Goal: Check status

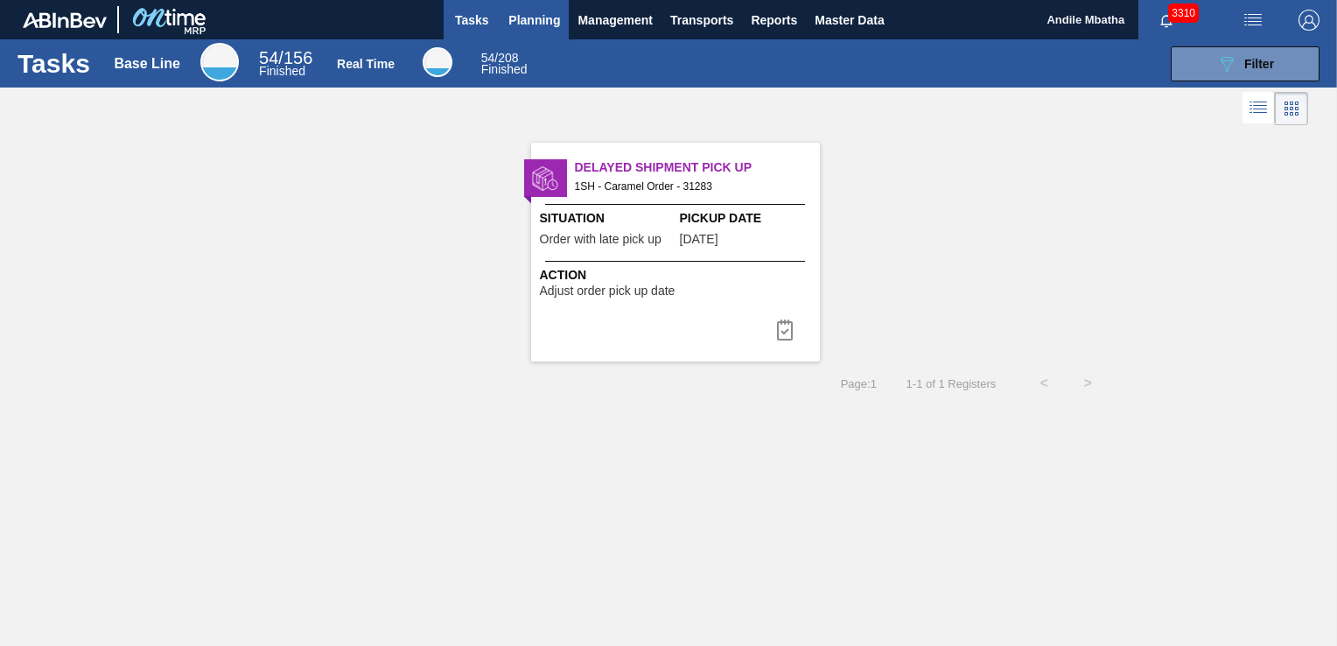
click at [532, 22] on span "Planning" at bounding box center [535, 20] width 52 height 21
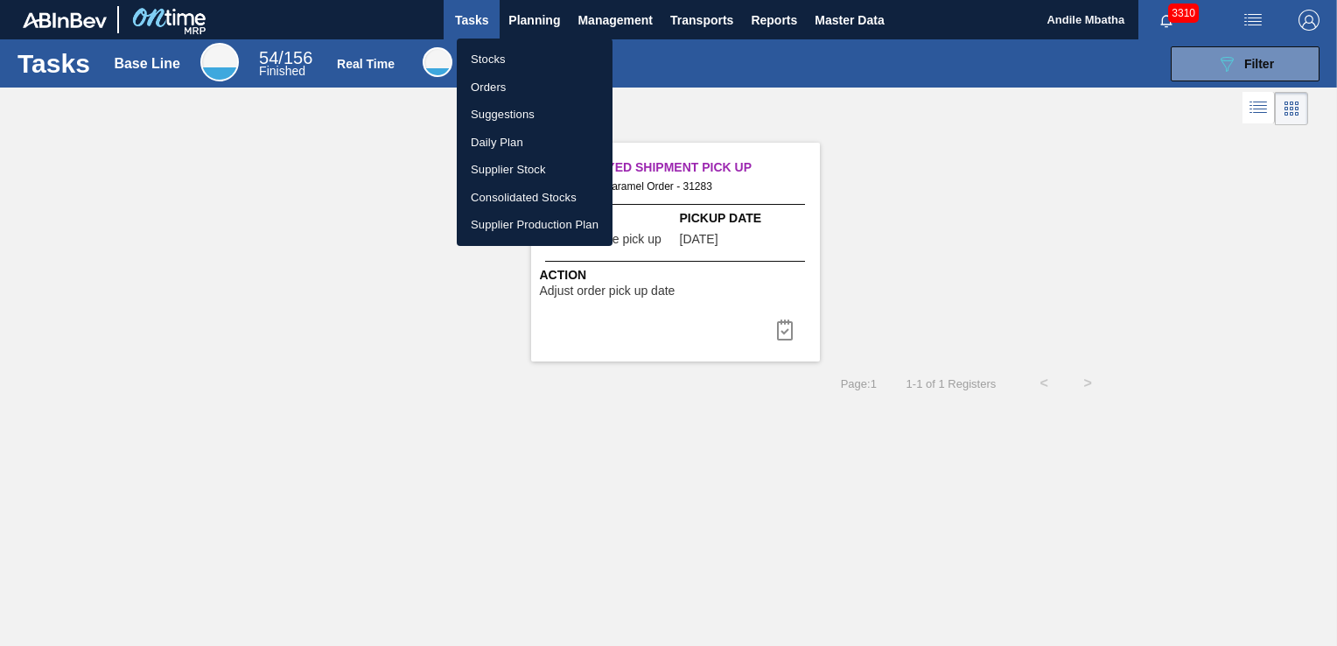
click at [518, 57] on li "Stocks" at bounding box center [535, 60] width 156 height 28
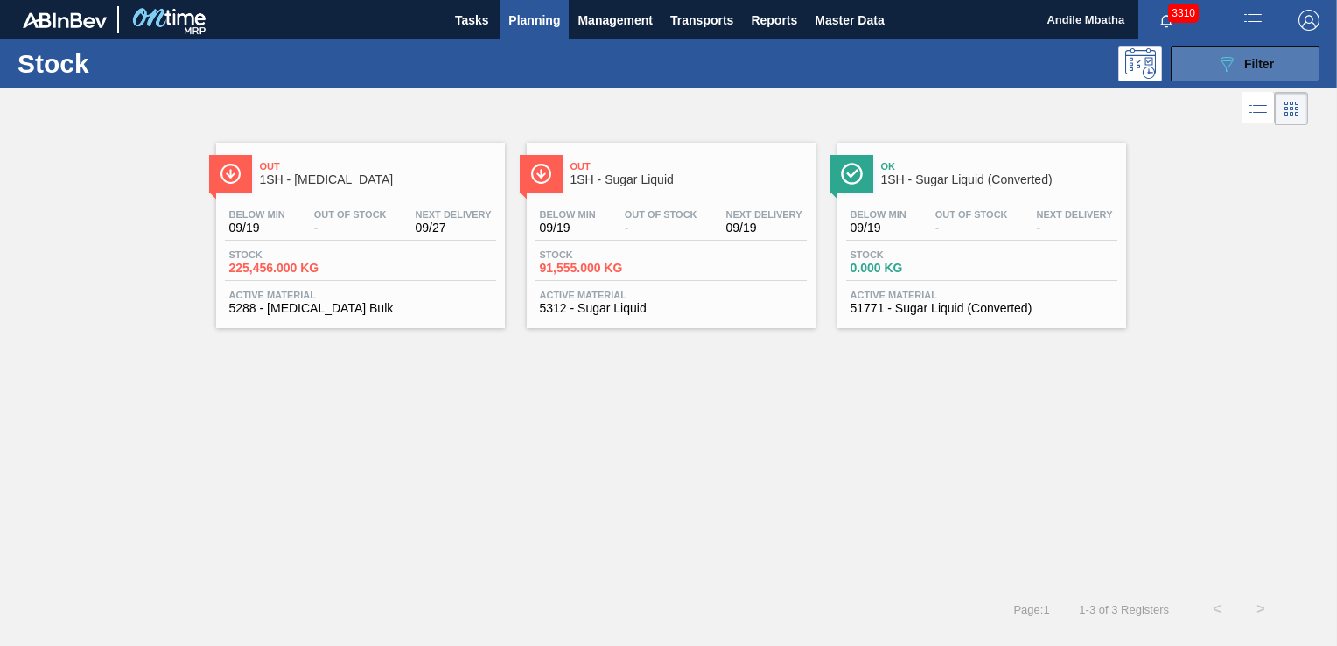
drag, startPoint x: 1222, startPoint y: 59, endPoint x: 1217, endPoint y: 67, distance: 10.2
click at [1222, 59] on icon at bounding box center [1227, 64] width 13 height 15
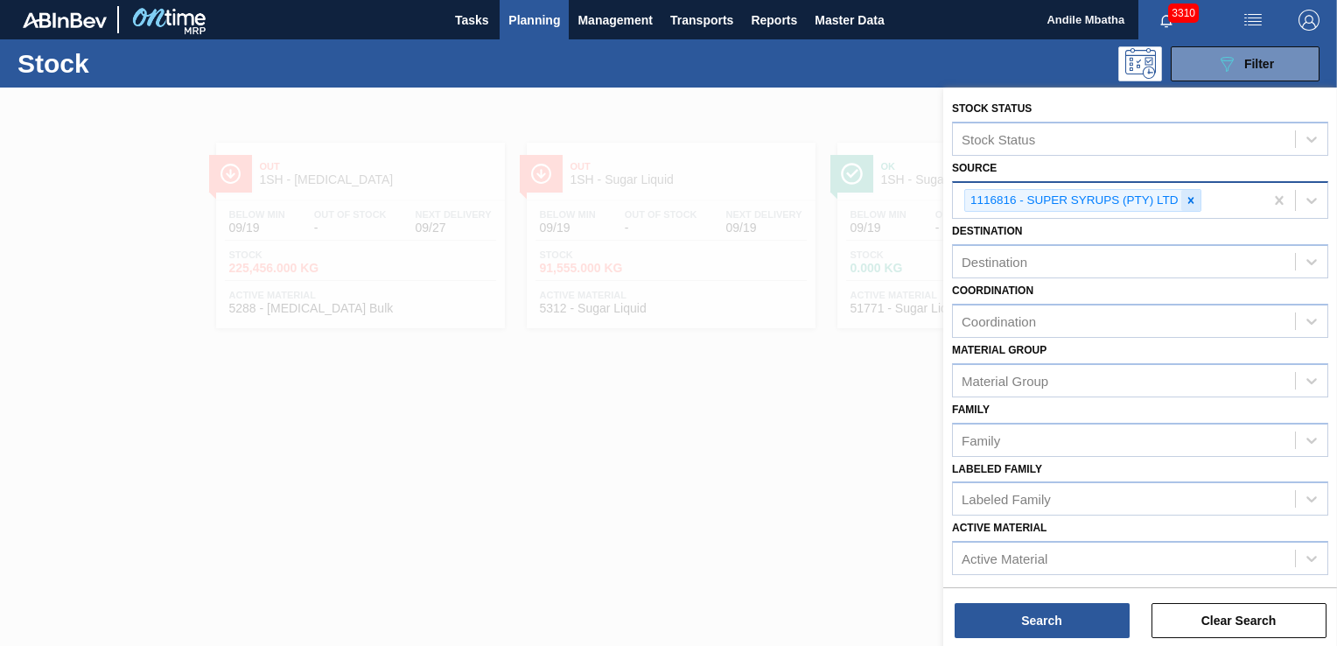
click at [1187, 194] on icon at bounding box center [1191, 200] width 12 height 12
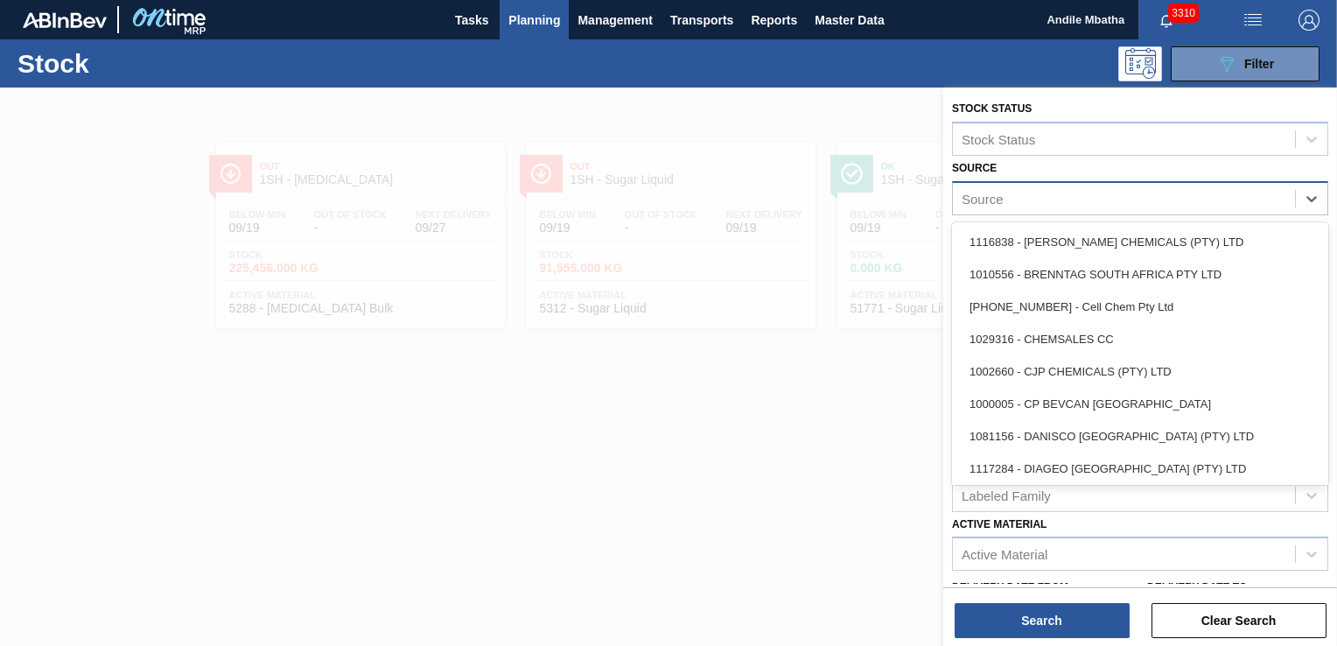
click at [1046, 200] on div "Source" at bounding box center [1124, 198] width 342 height 25
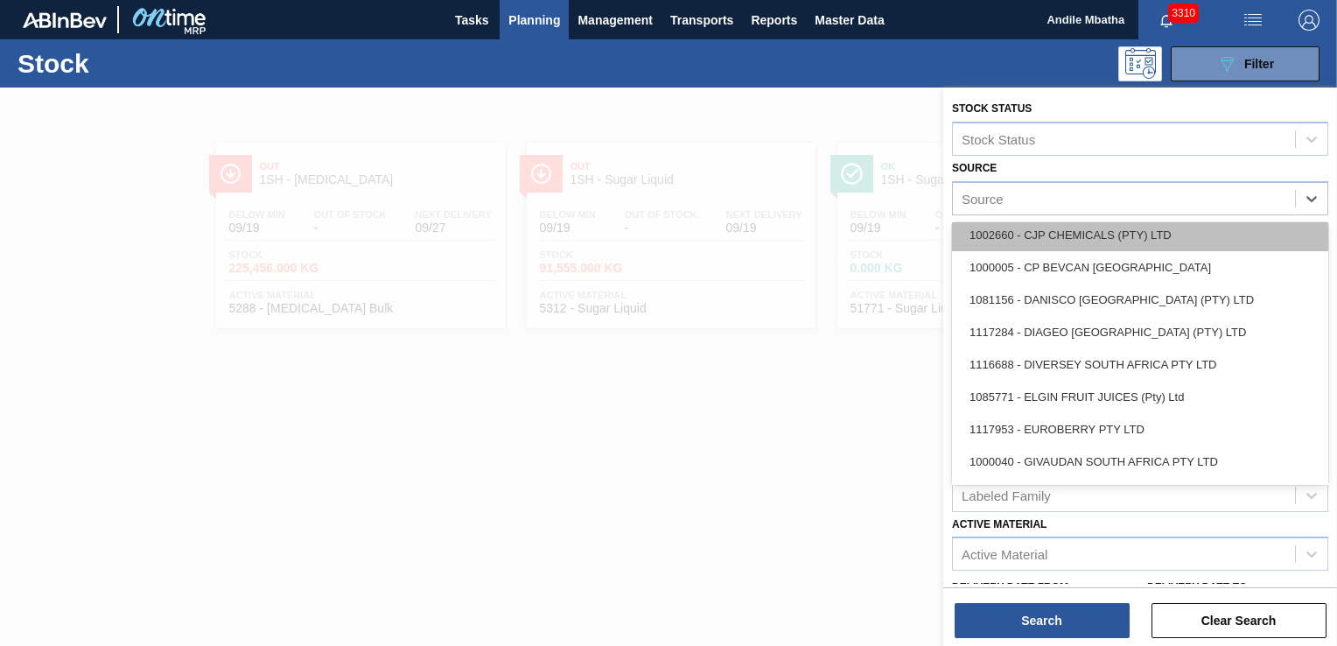
scroll to position [175, 0]
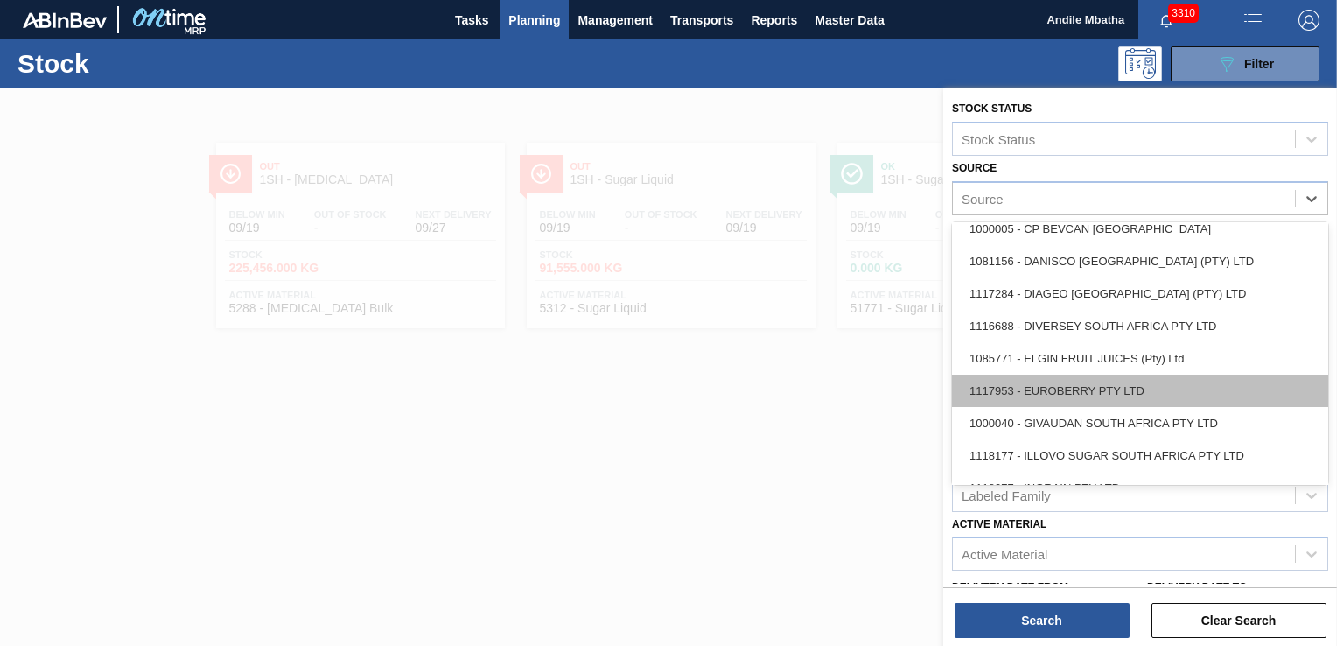
click at [1047, 390] on div "1117953 - EUROBERRY PTY LTD" at bounding box center [1140, 391] width 376 height 32
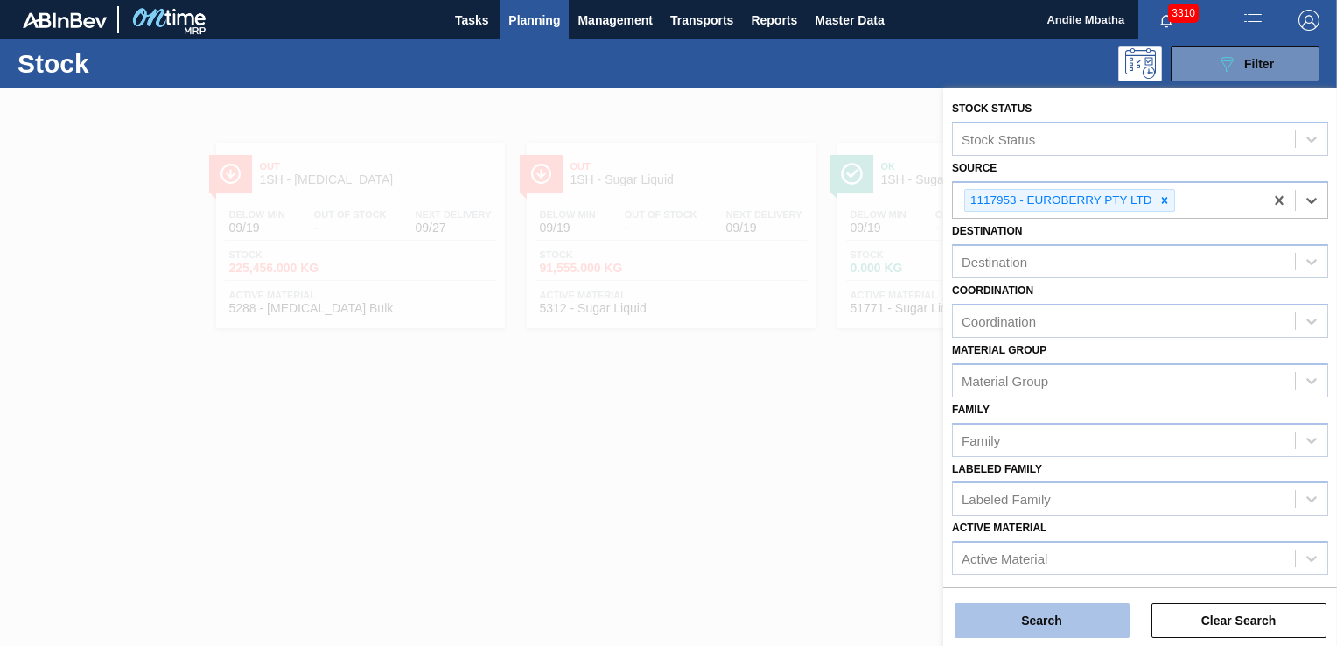
click at [1083, 628] on button "Search" at bounding box center [1042, 620] width 175 height 35
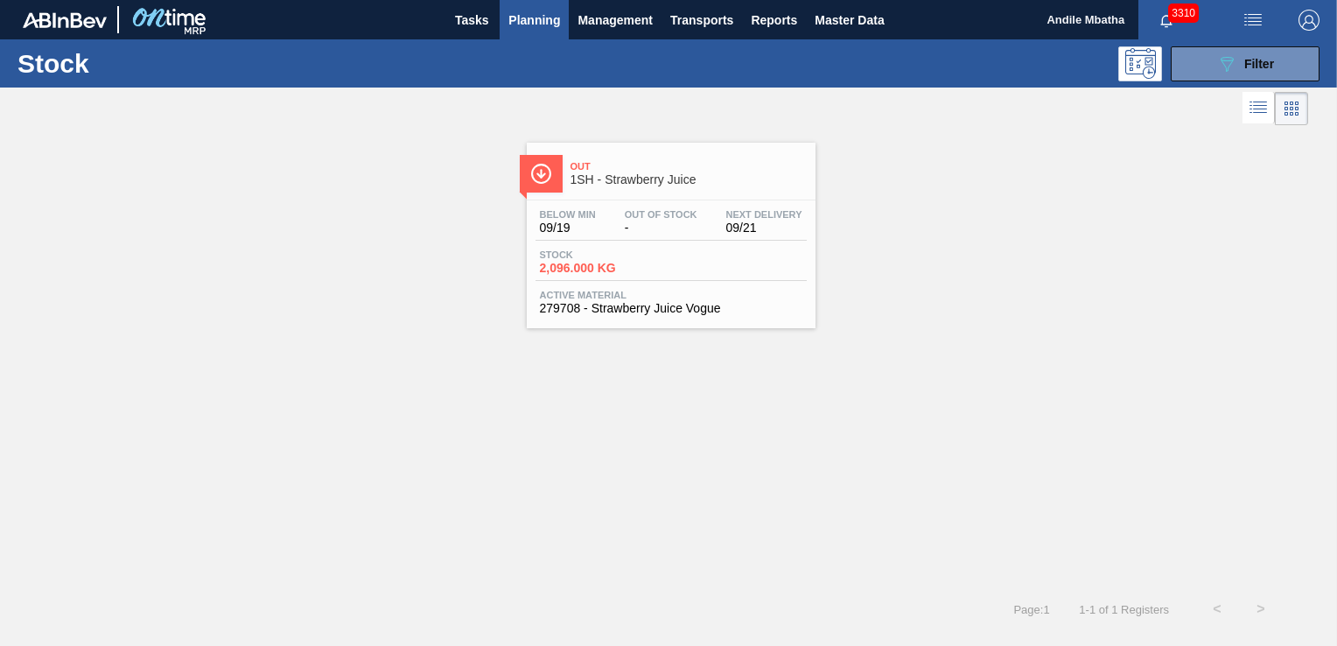
click at [606, 214] on div "Below Min 09/19 Out Of Stock - Next Delivery 09/21" at bounding box center [671, 225] width 271 height 32
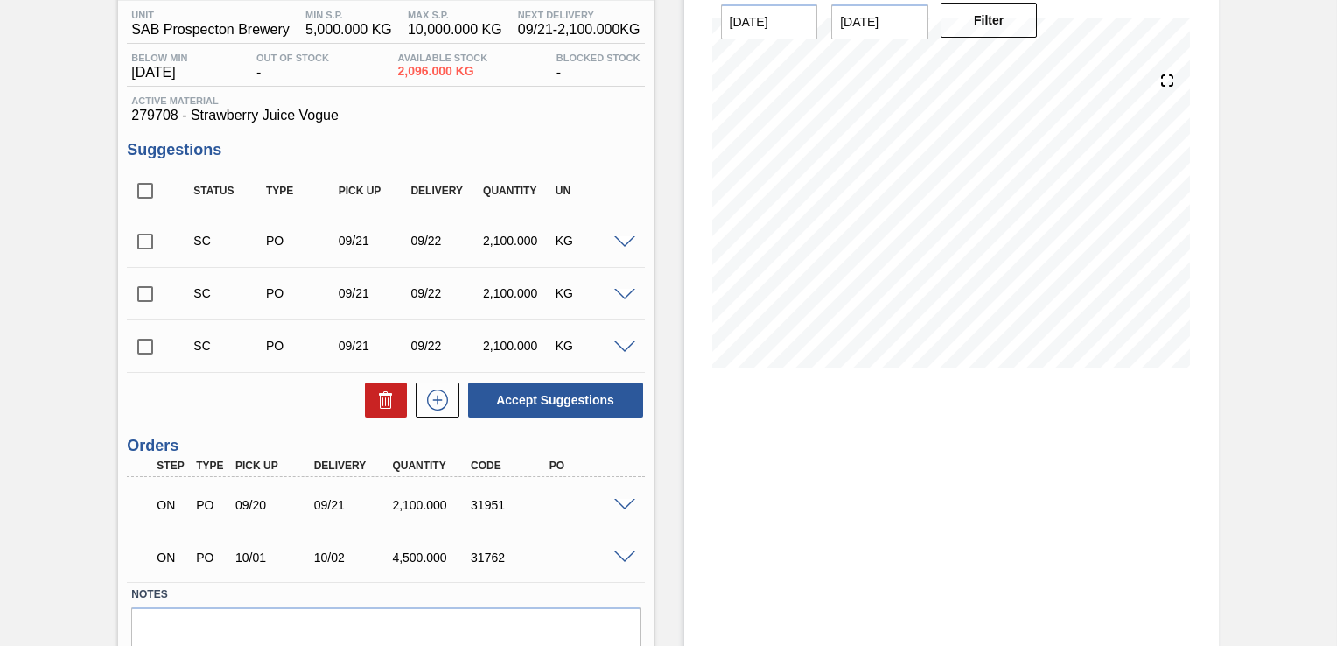
scroll to position [223, 0]
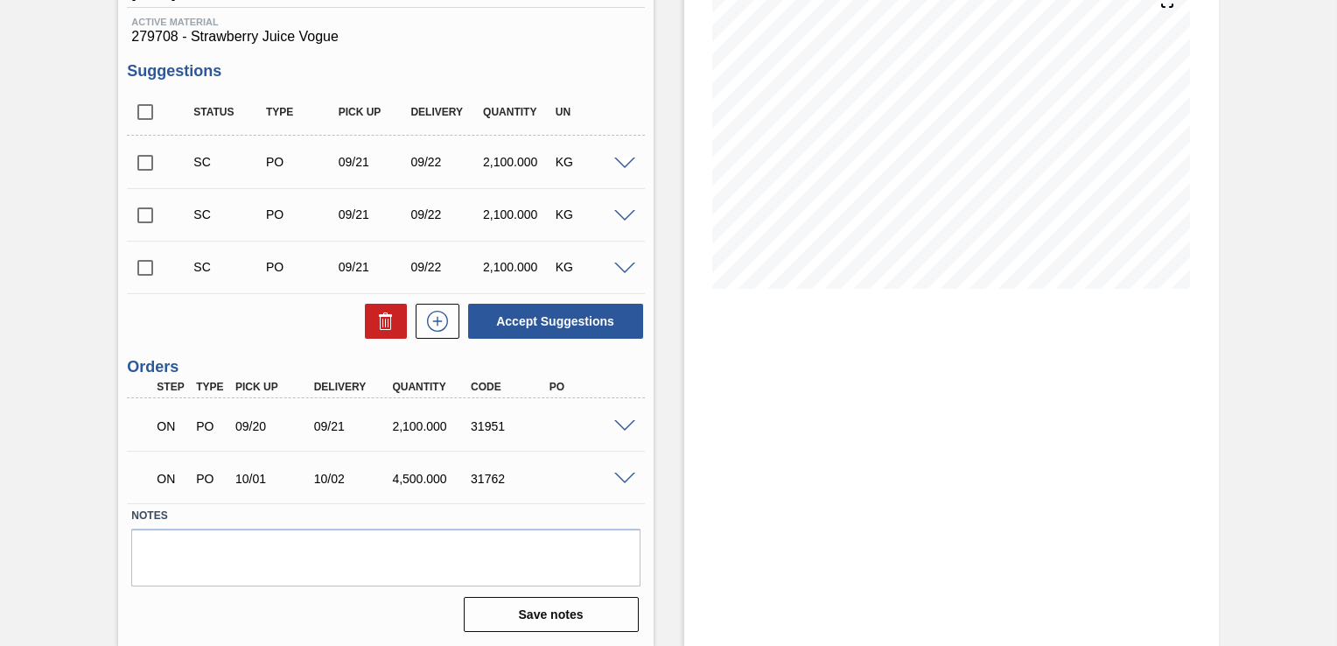
click at [624, 428] on span at bounding box center [624, 426] width 21 height 13
